Goal: Information Seeking & Learning: Understand process/instructions

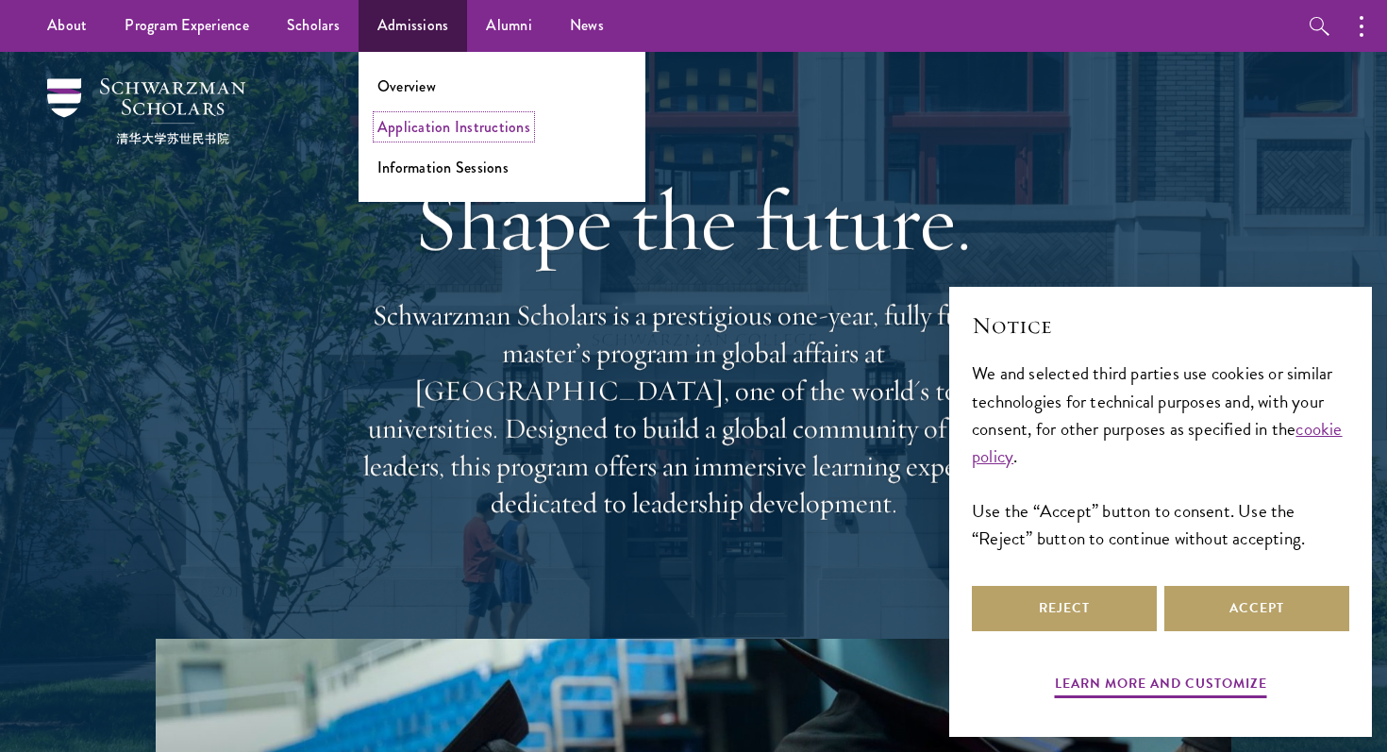
click at [395, 126] on link "Application Instructions" at bounding box center [453, 127] width 153 height 22
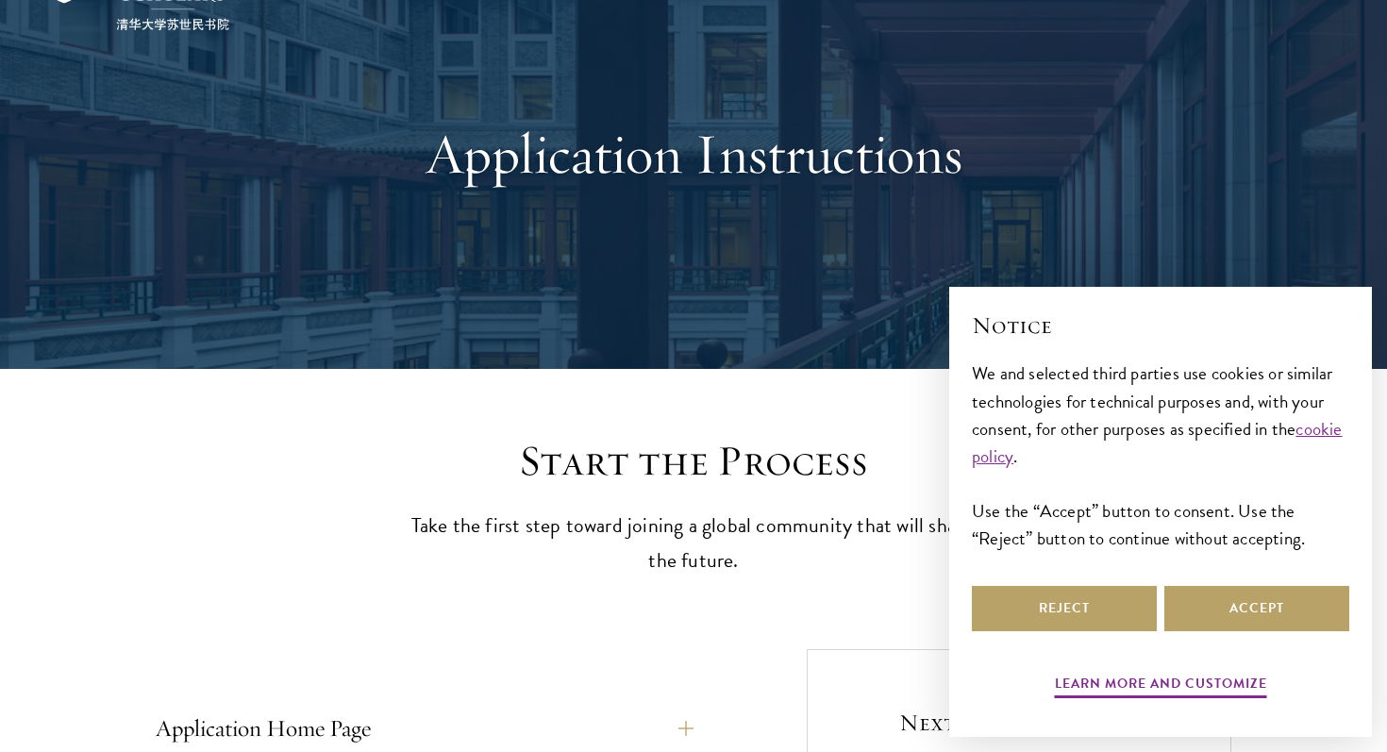
scroll to position [117, 0]
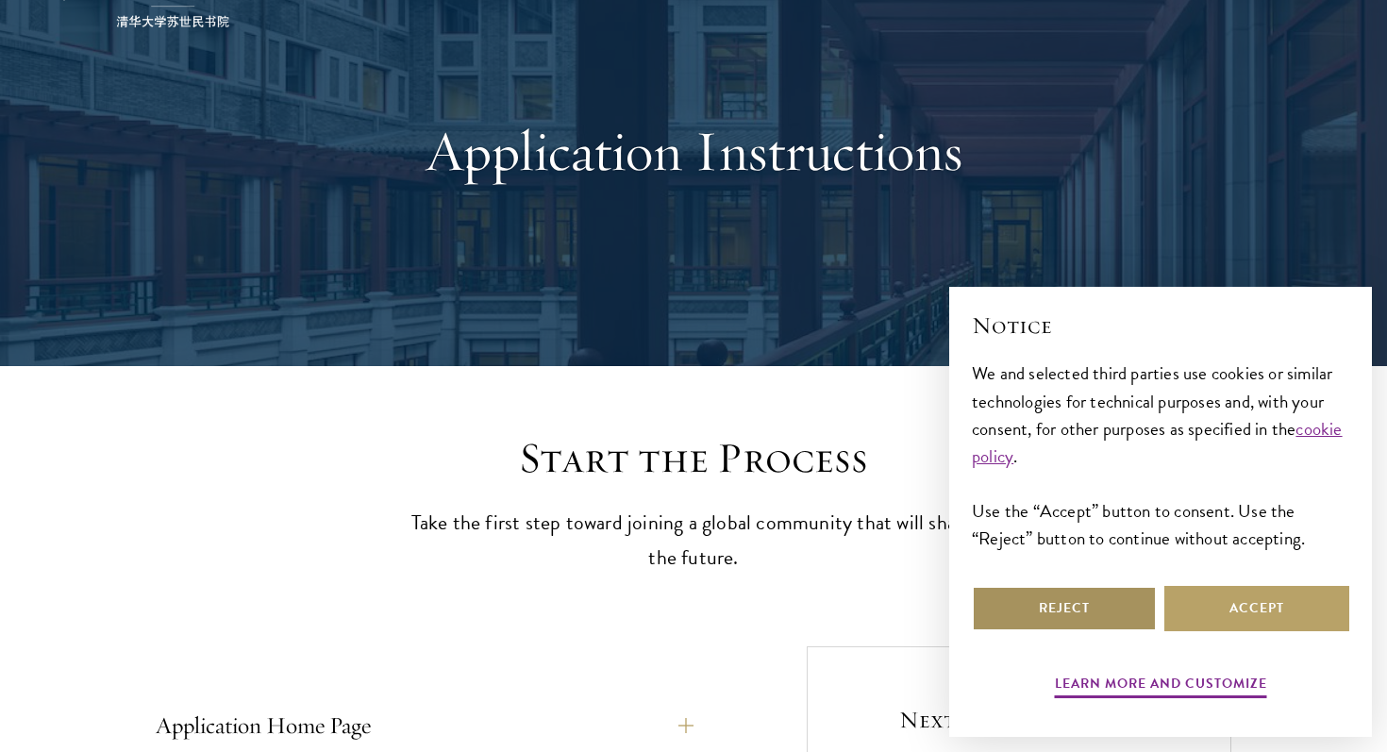
click at [1068, 602] on button "Reject" at bounding box center [1064, 608] width 185 height 45
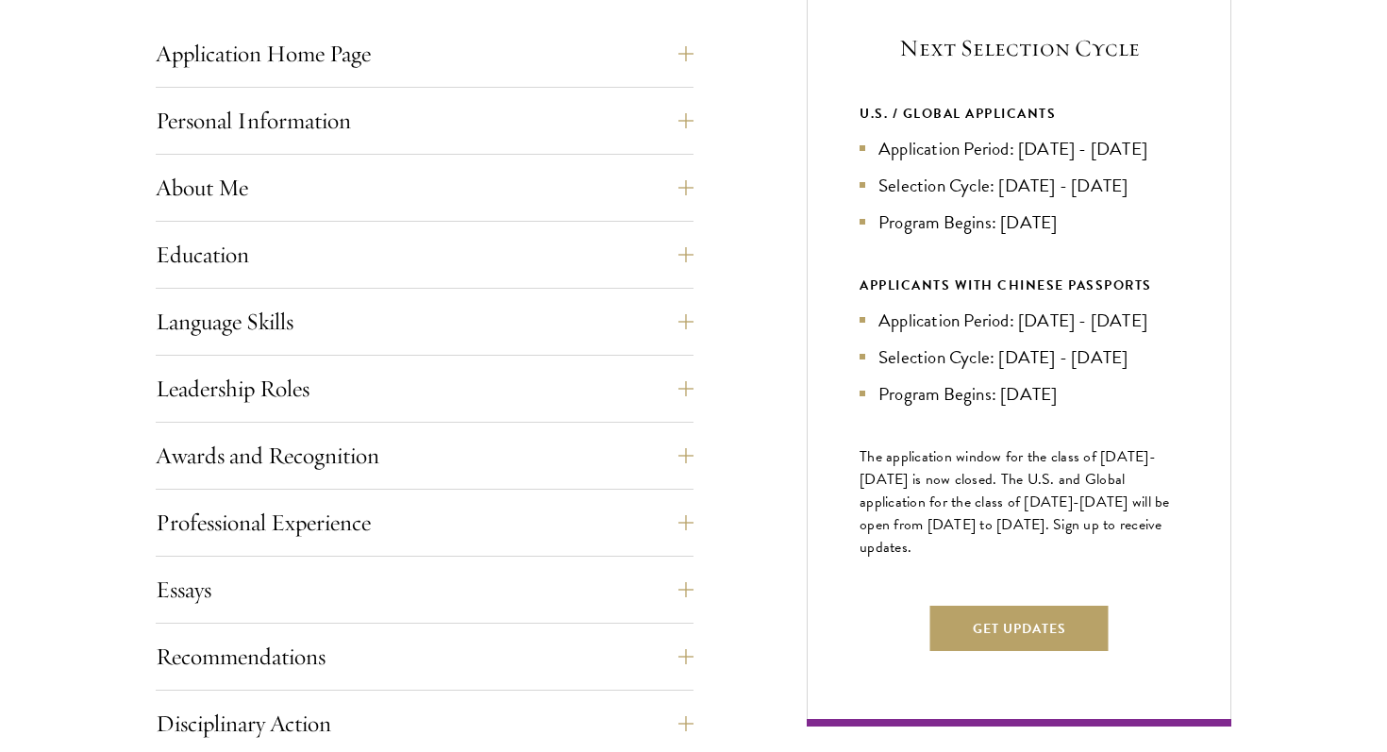
scroll to position [790, 0]
click at [675, 43] on button "Application Home Page" at bounding box center [439, 52] width 538 height 45
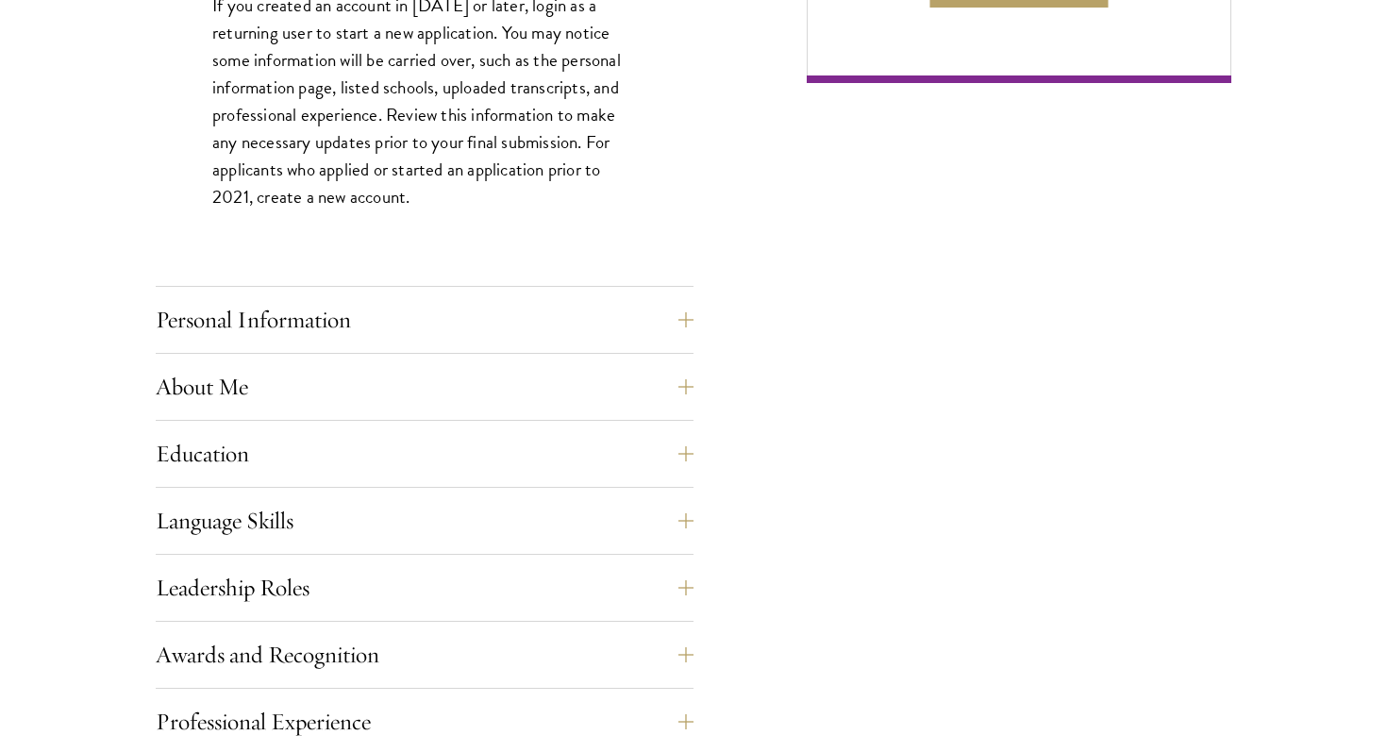
scroll to position [1519, 0]
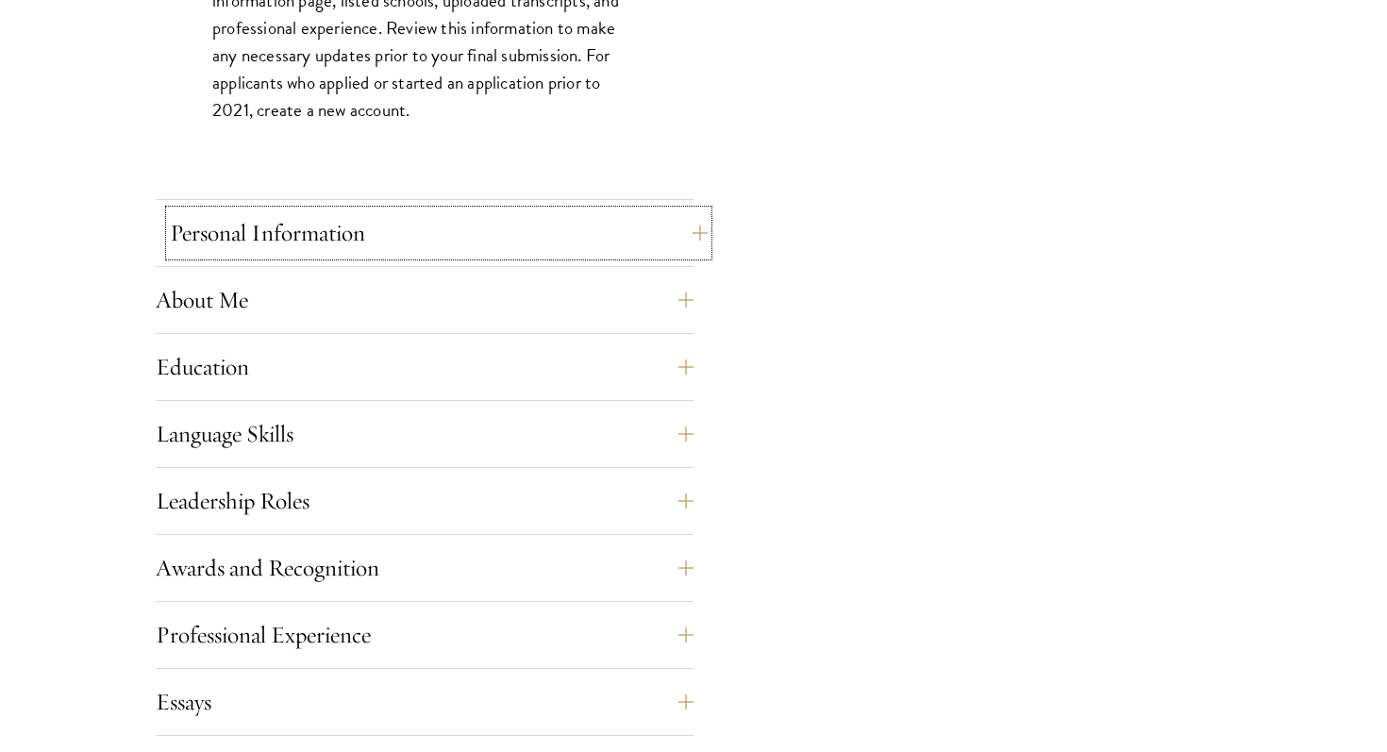
click at [562, 224] on button "Personal Information" at bounding box center [439, 232] width 538 height 45
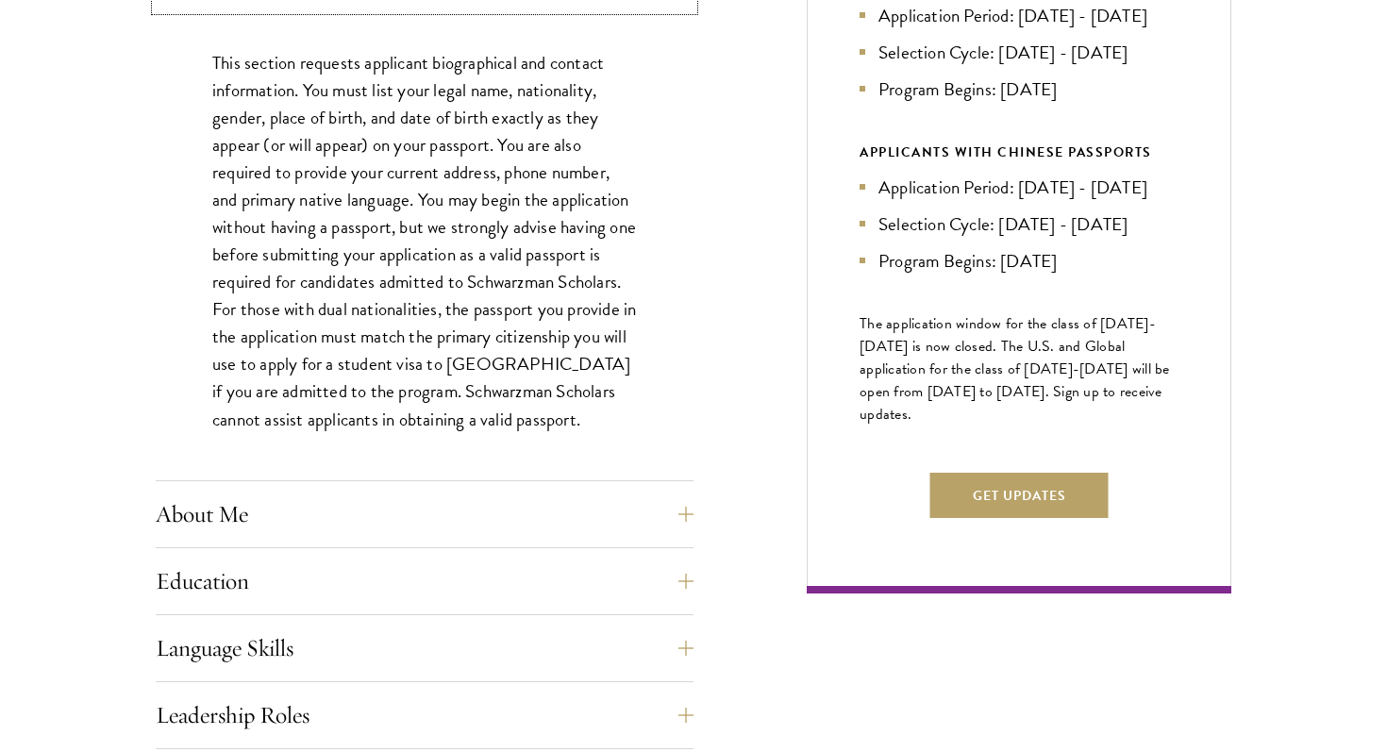
scroll to position [950, 0]
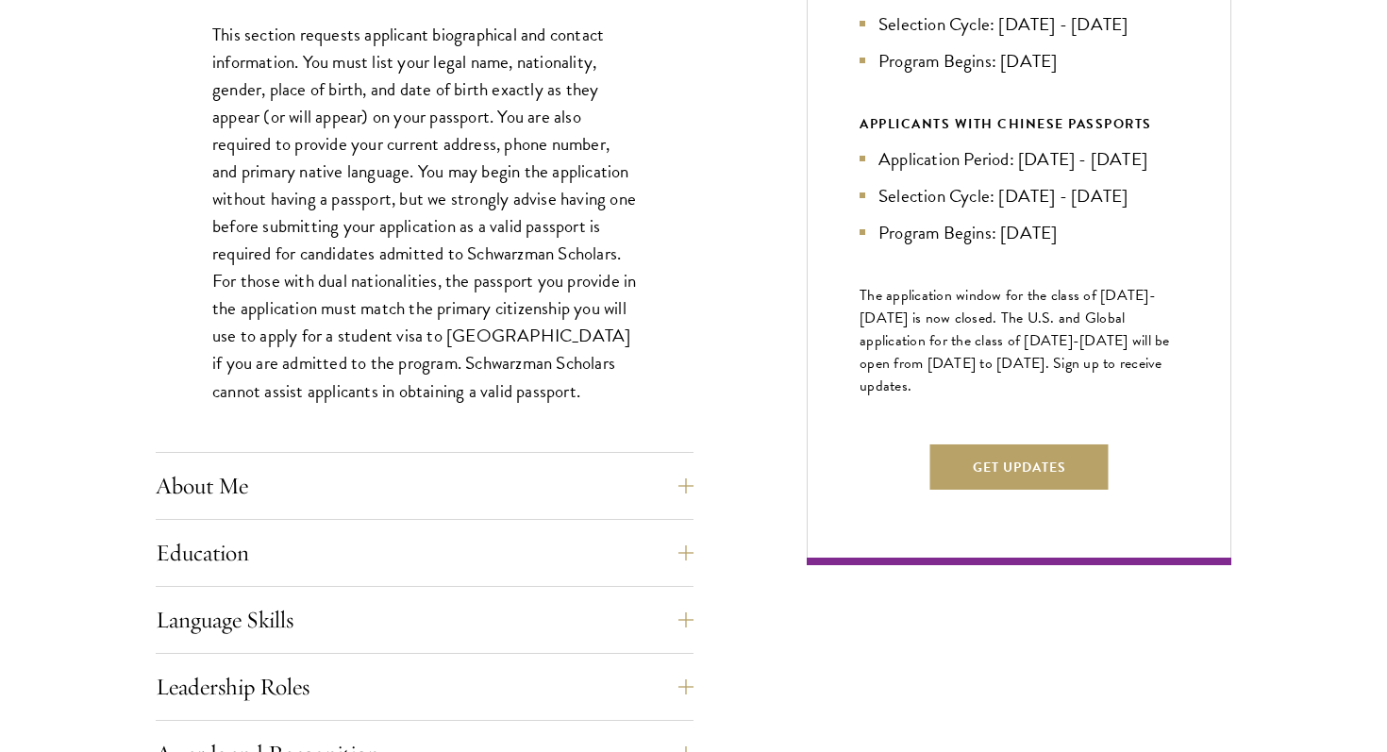
click at [473, 459] on div "Application Home Page The online application form must be completed in English.…" at bounding box center [425, 630] width 538 height 1521
click at [470, 483] on button "About Me" at bounding box center [439, 485] width 538 height 45
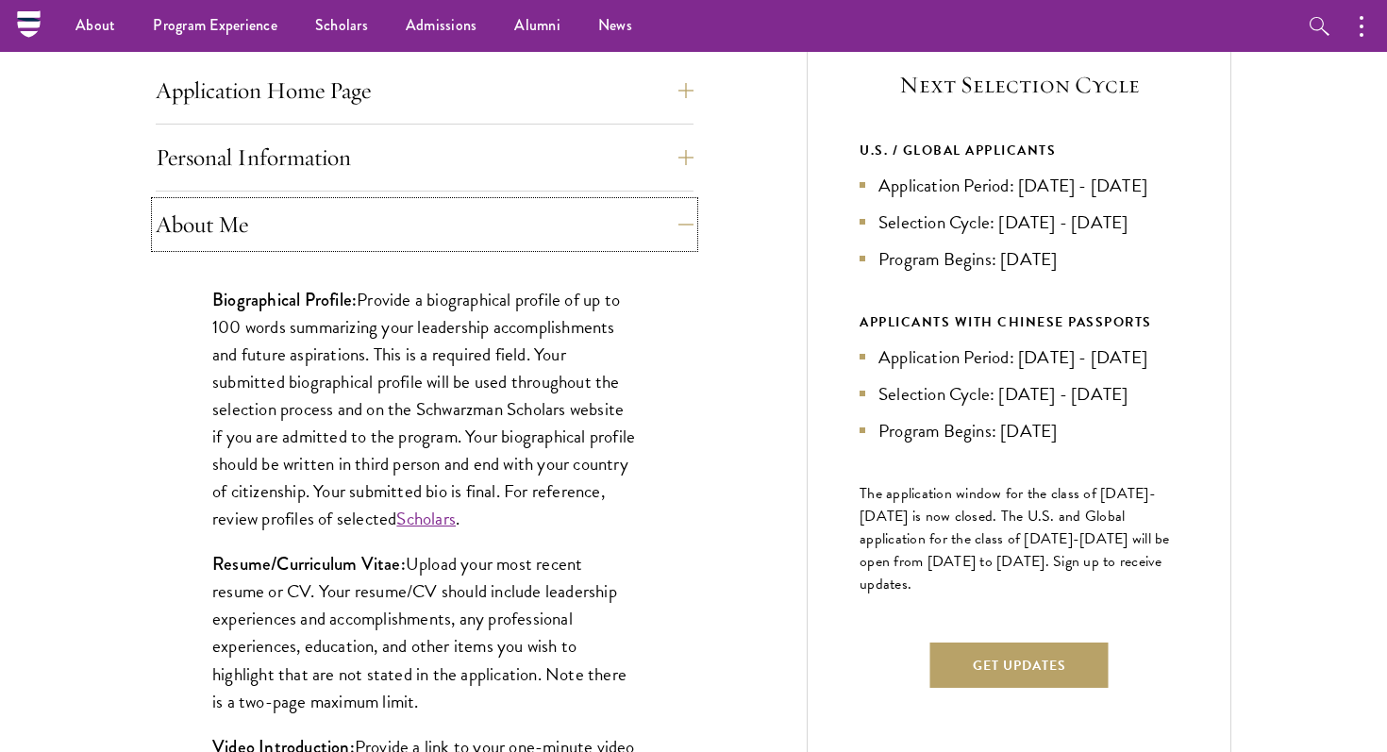
scroll to position [749, 0]
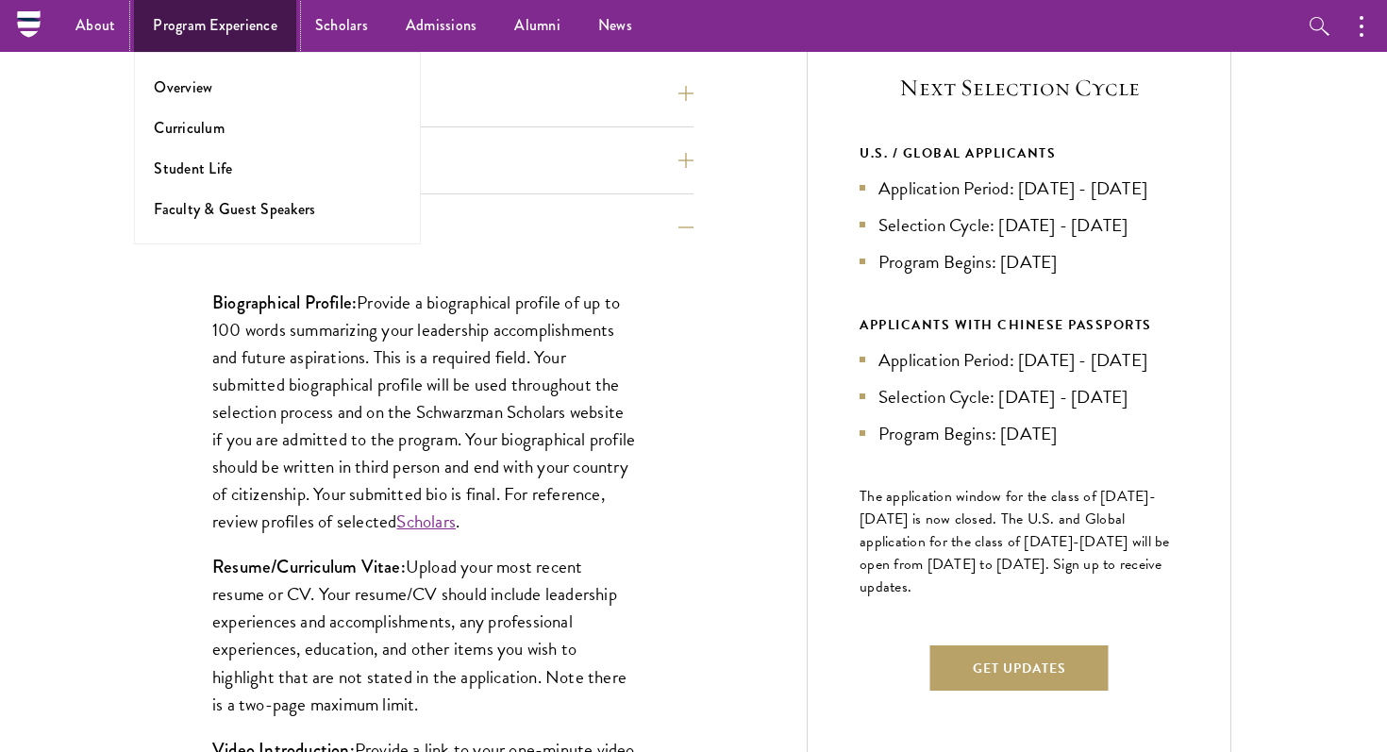
click at [225, 35] on link "Program Experience" at bounding box center [215, 26] width 162 height 52
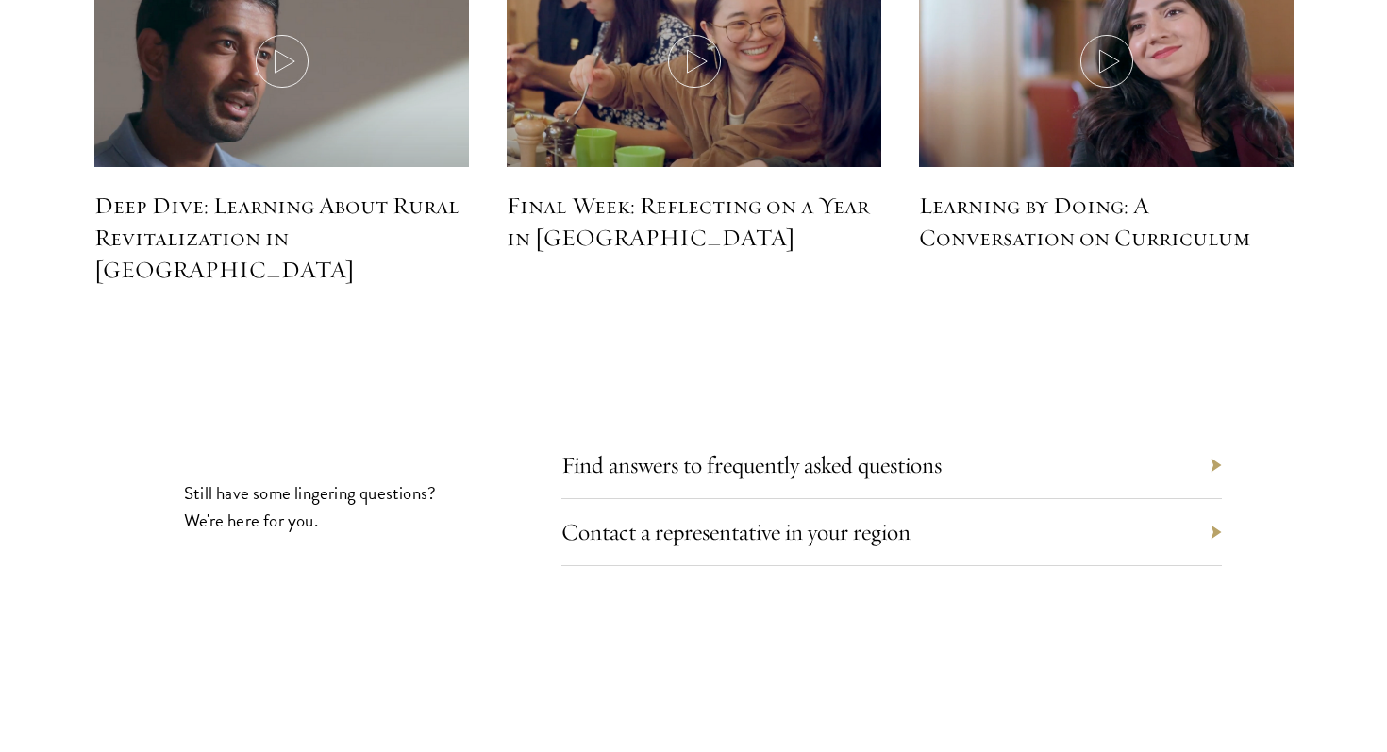
scroll to position [8746, 0]
